Goal: Information Seeking & Learning: Learn about a topic

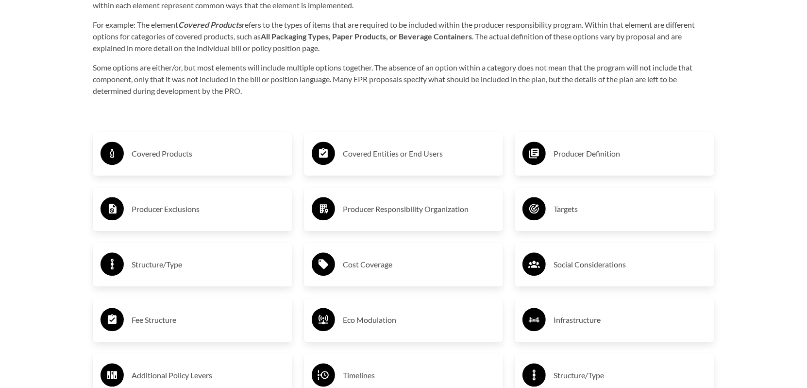
scroll to position [1603, 0]
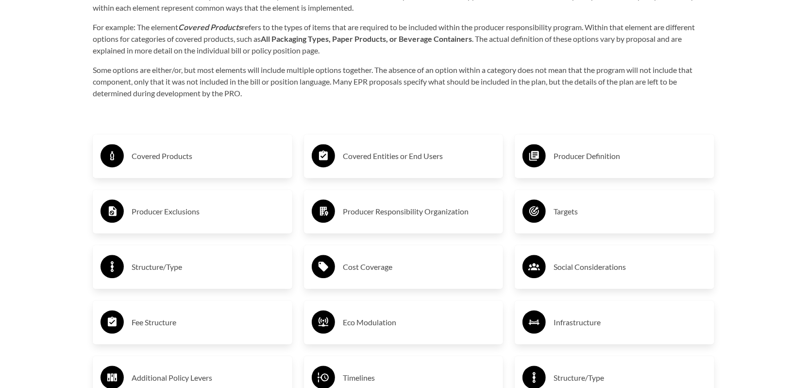
click at [562, 156] on h3 "Producer Definition" at bounding box center [630, 156] width 153 height 16
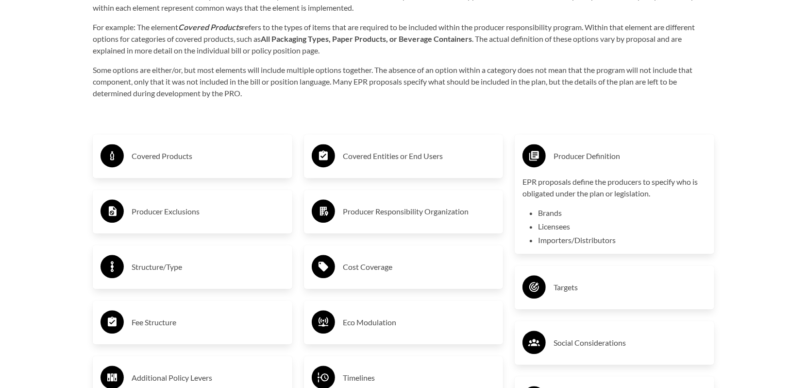
click at [560, 99] on p "Some options are either/or, but most elements will include multiple options tog…" at bounding box center [404, 81] width 622 height 35
click at [564, 157] on h3 "Producer Definition" at bounding box center [630, 156] width 153 height 16
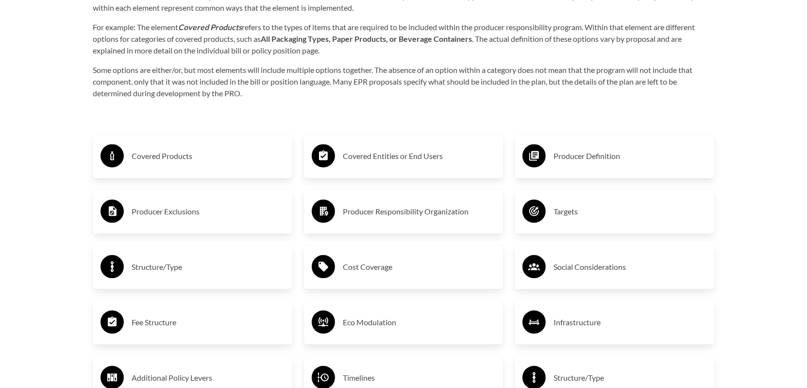
click at [188, 212] on h3 "Producer Exclusions" at bounding box center [208, 212] width 153 height 16
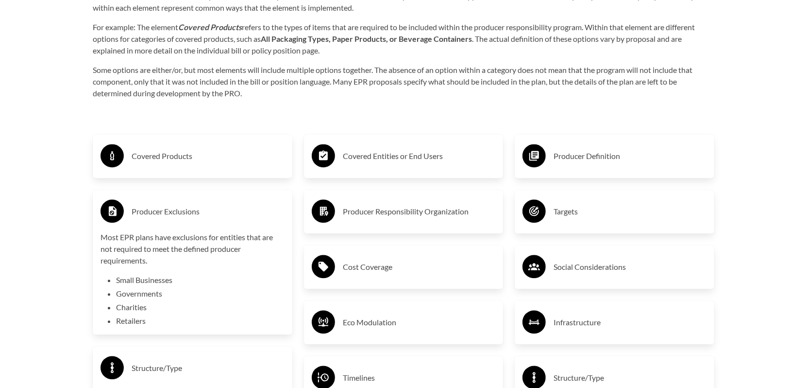
click at [184, 212] on h3 "Producer Exclusions" at bounding box center [208, 212] width 153 height 16
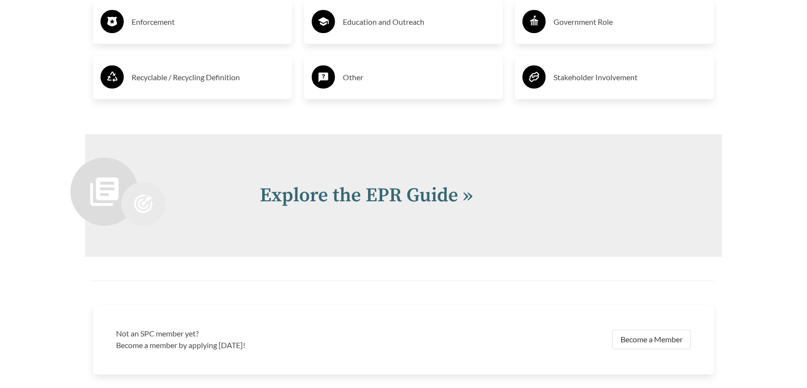
scroll to position [2138, 0]
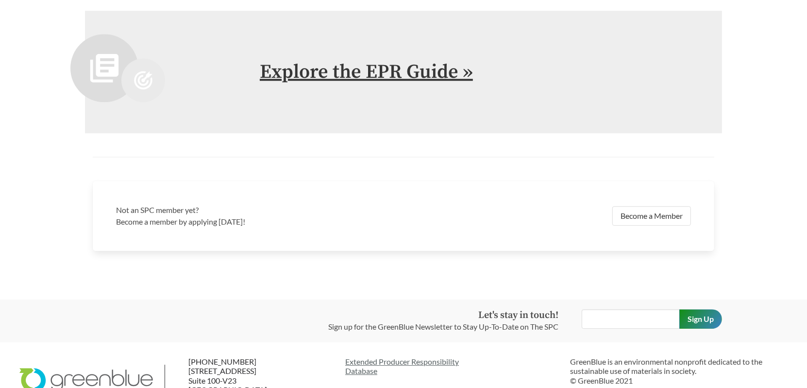
click at [341, 75] on link "Explore the EPR Guide »" at bounding box center [366, 72] width 213 height 24
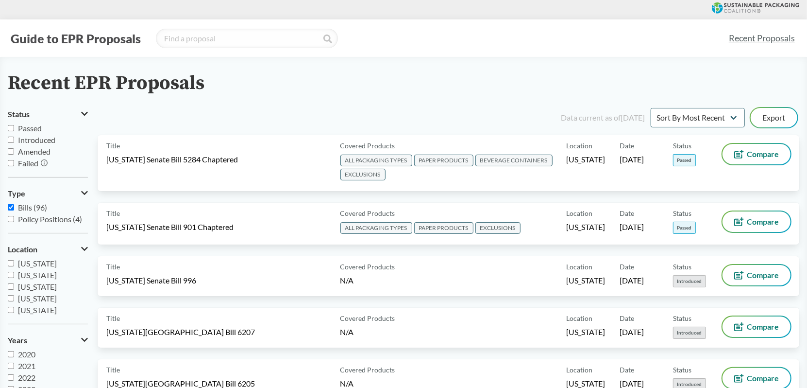
click at [86, 248] on icon at bounding box center [84, 249] width 7 height 4
click at [86, 248] on icon at bounding box center [86, 248] width 4 height 7
